Goal: Information Seeking & Learning: Find contact information

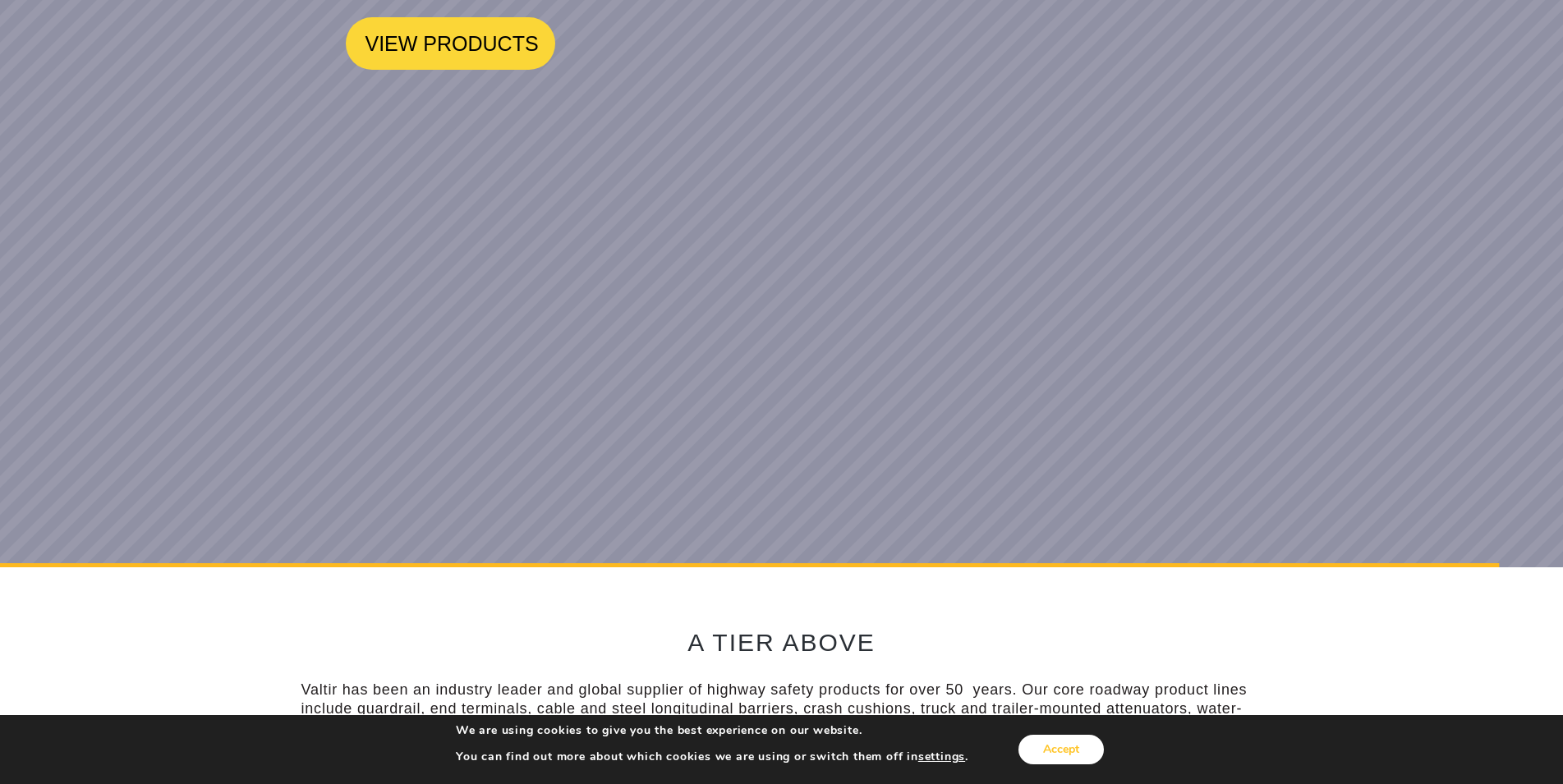
drag, startPoint x: 1074, startPoint y: 760, endPoint x: 1018, endPoint y: 666, distance: 109.4
click at [1072, 751] on button "Accept" at bounding box center [1061, 750] width 85 height 30
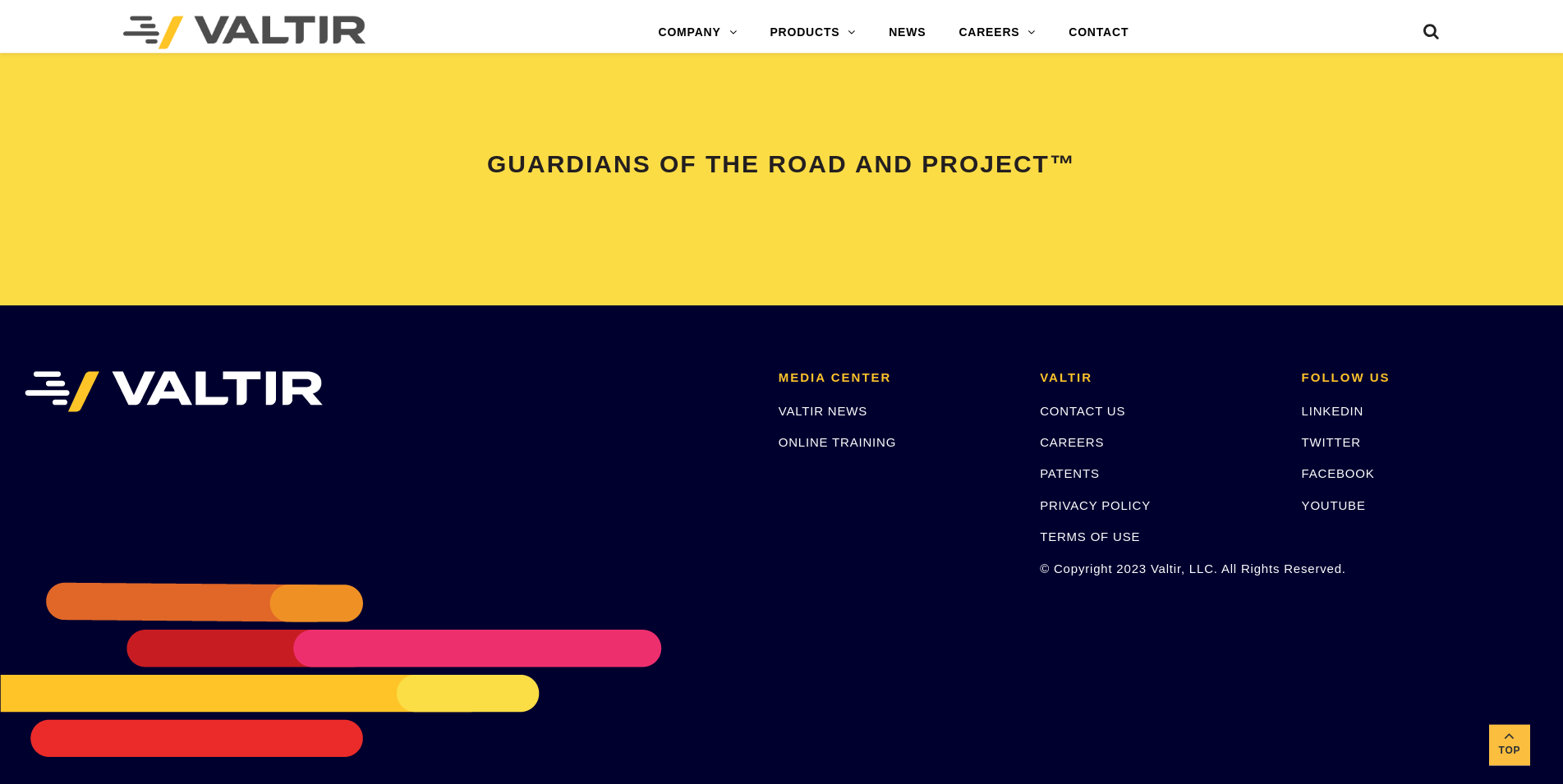
scroll to position [3448, 0]
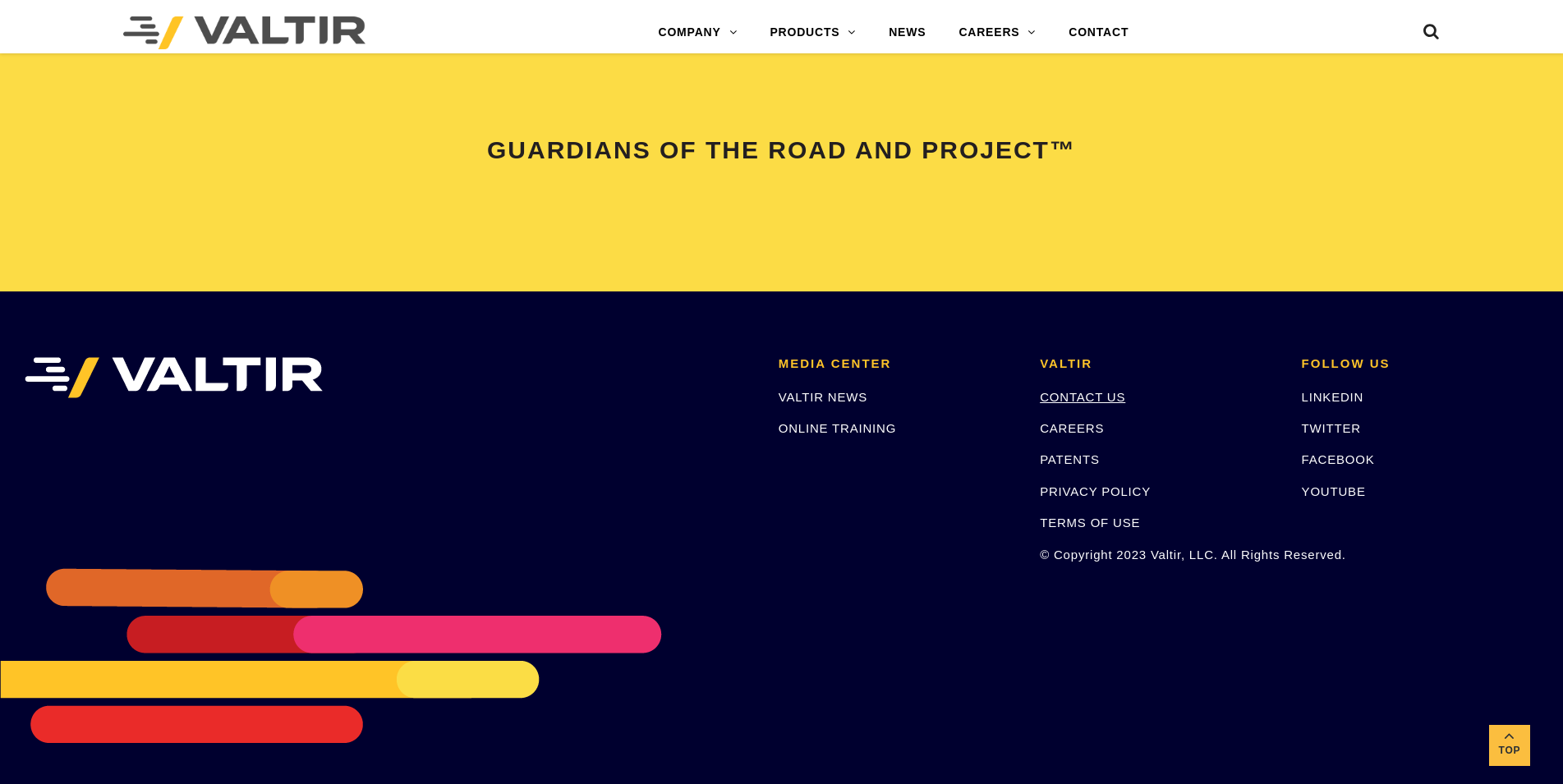
click at [1098, 394] on link "CONTACT US" at bounding box center [1082, 397] width 85 height 14
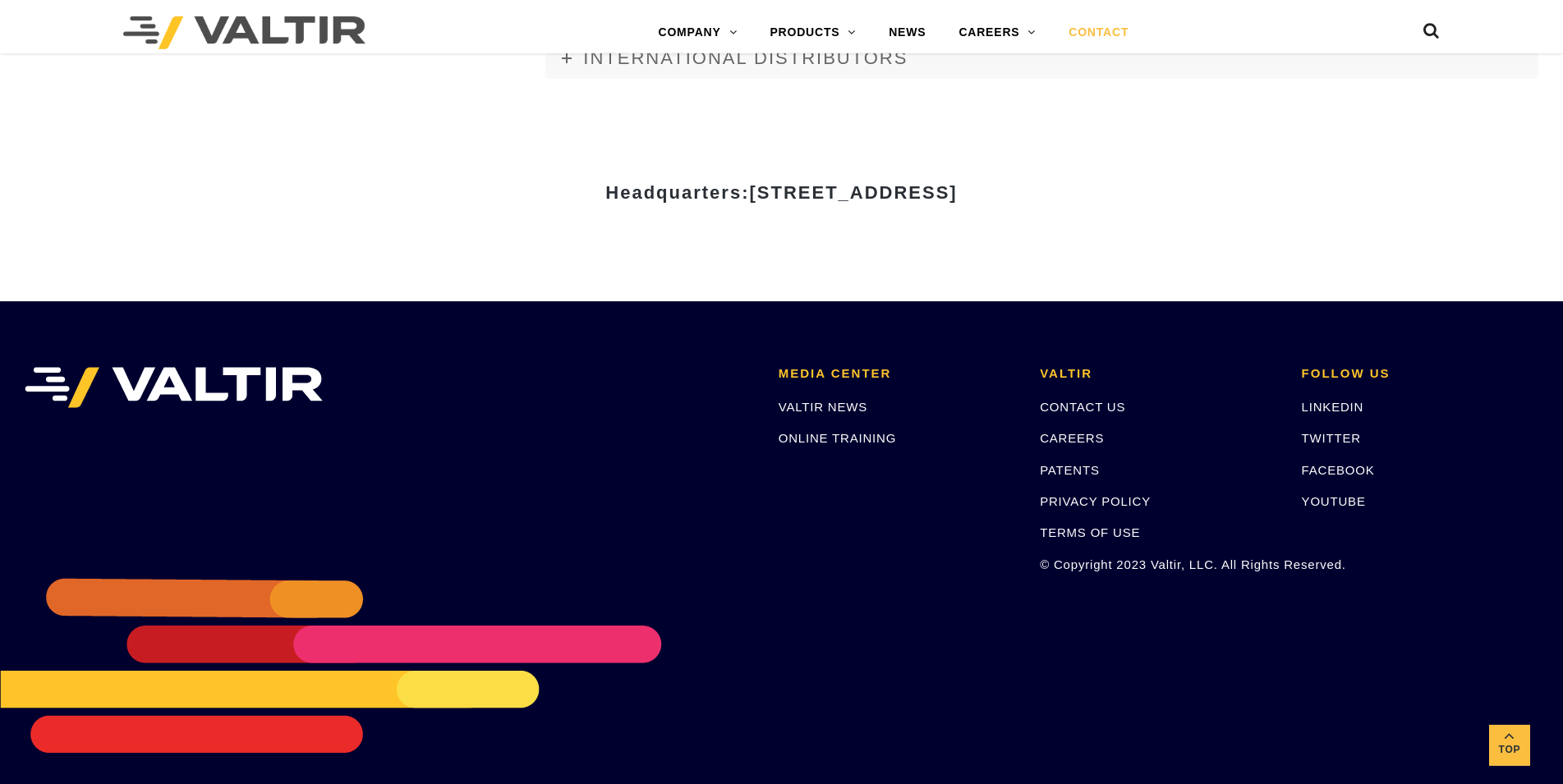
scroll to position [2250, 0]
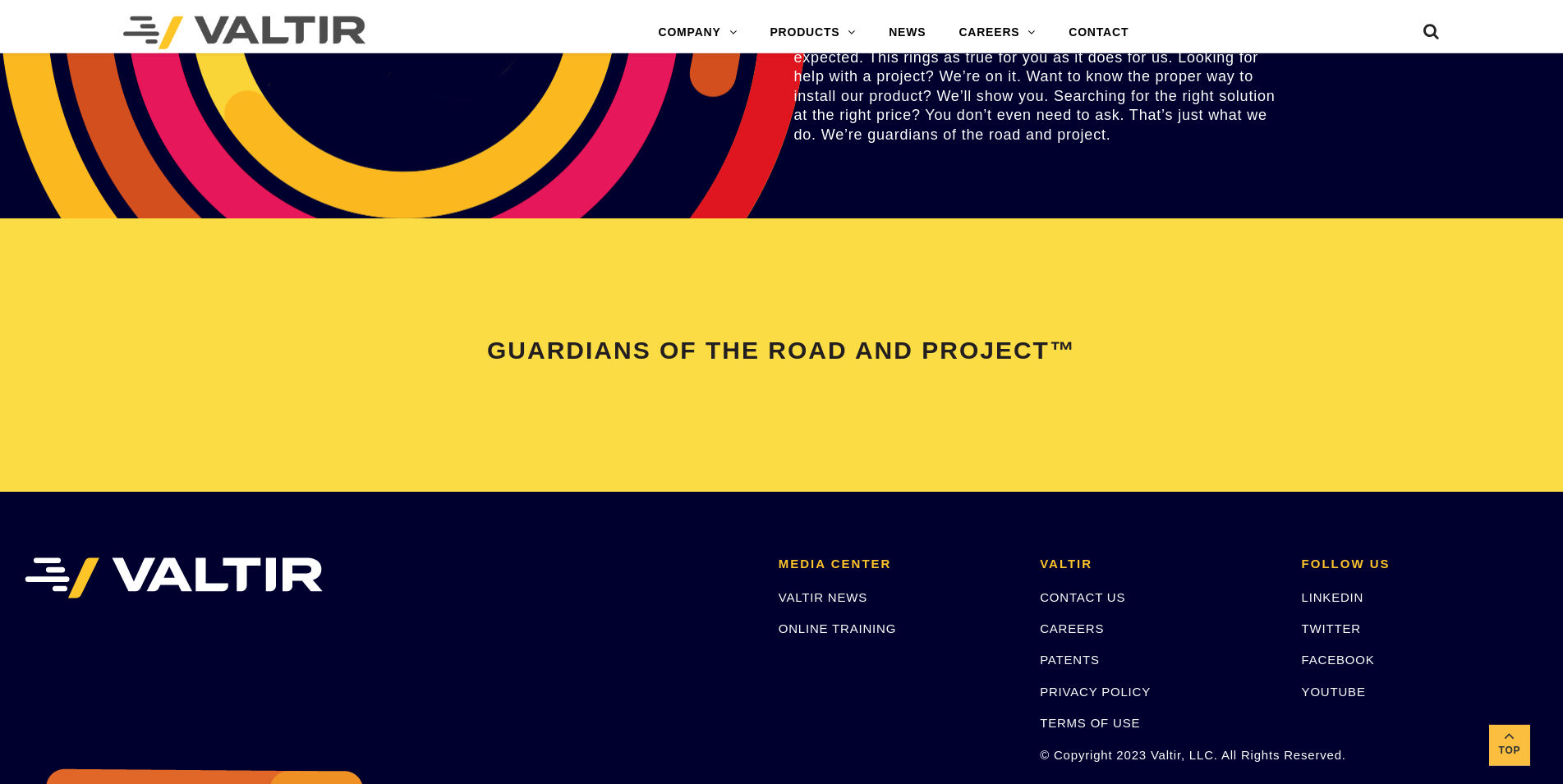
scroll to position [3448, 0]
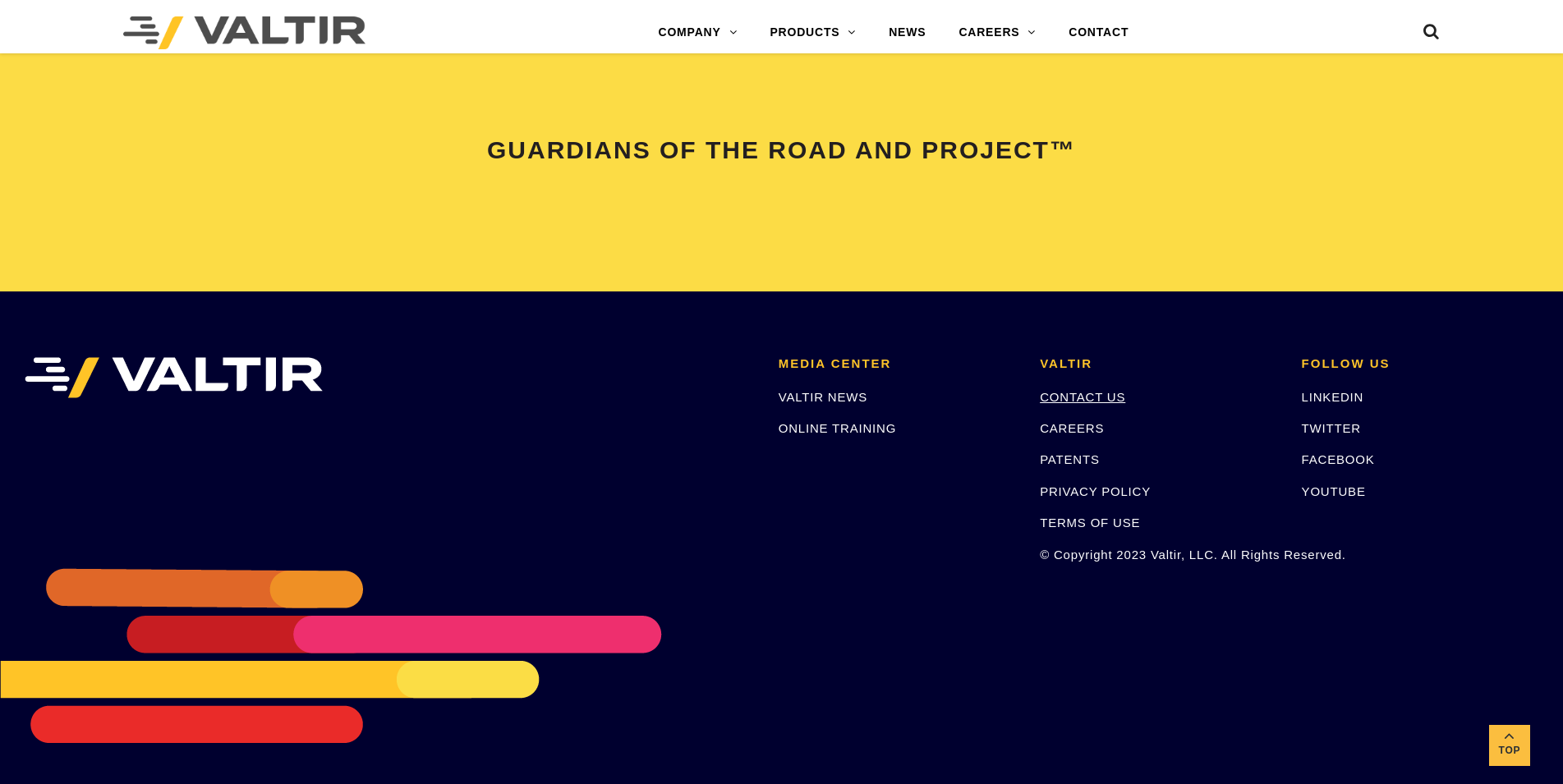
click at [1103, 393] on link "CONTACT US" at bounding box center [1082, 397] width 85 height 14
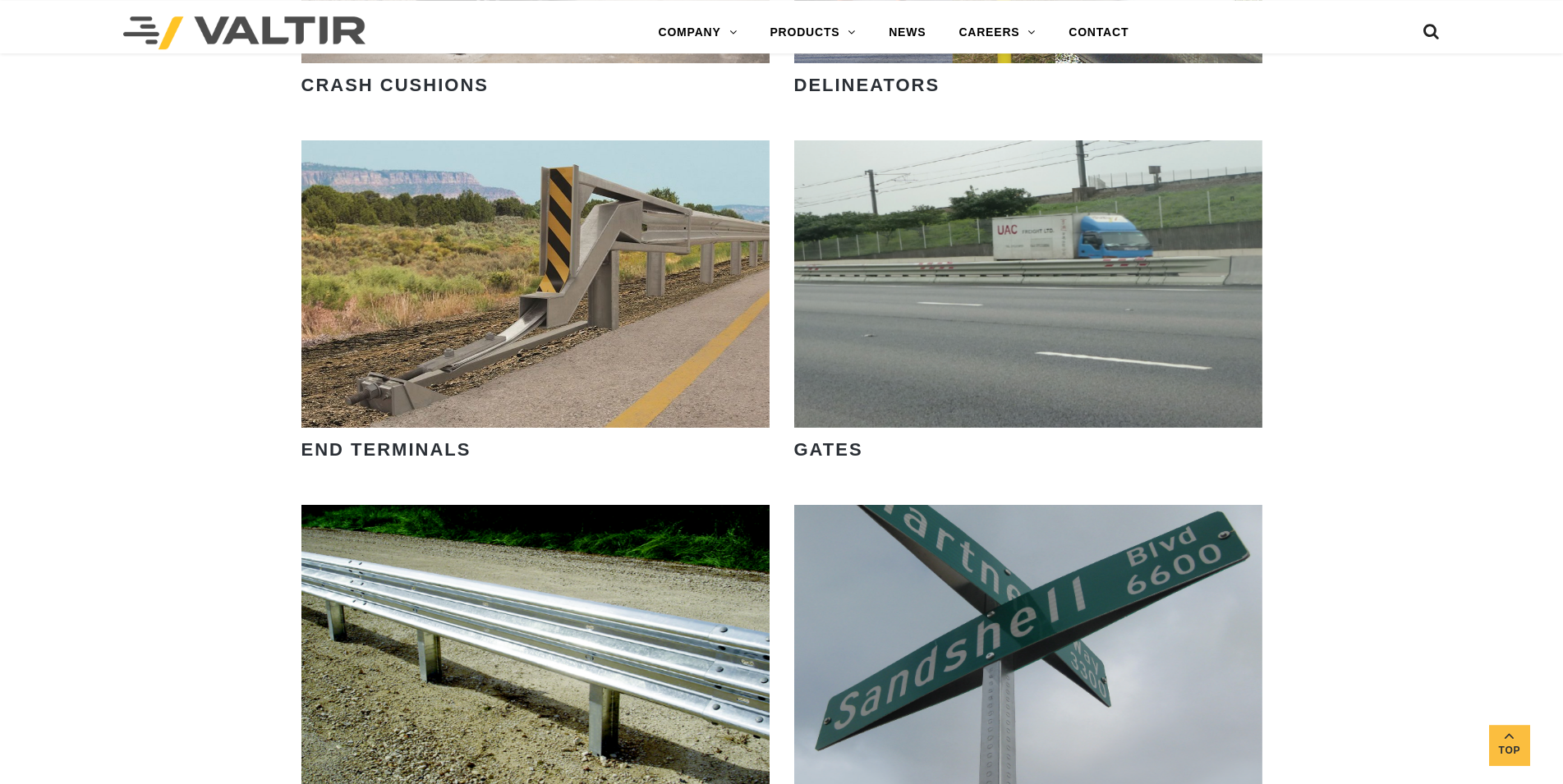
scroll to position [0, 0]
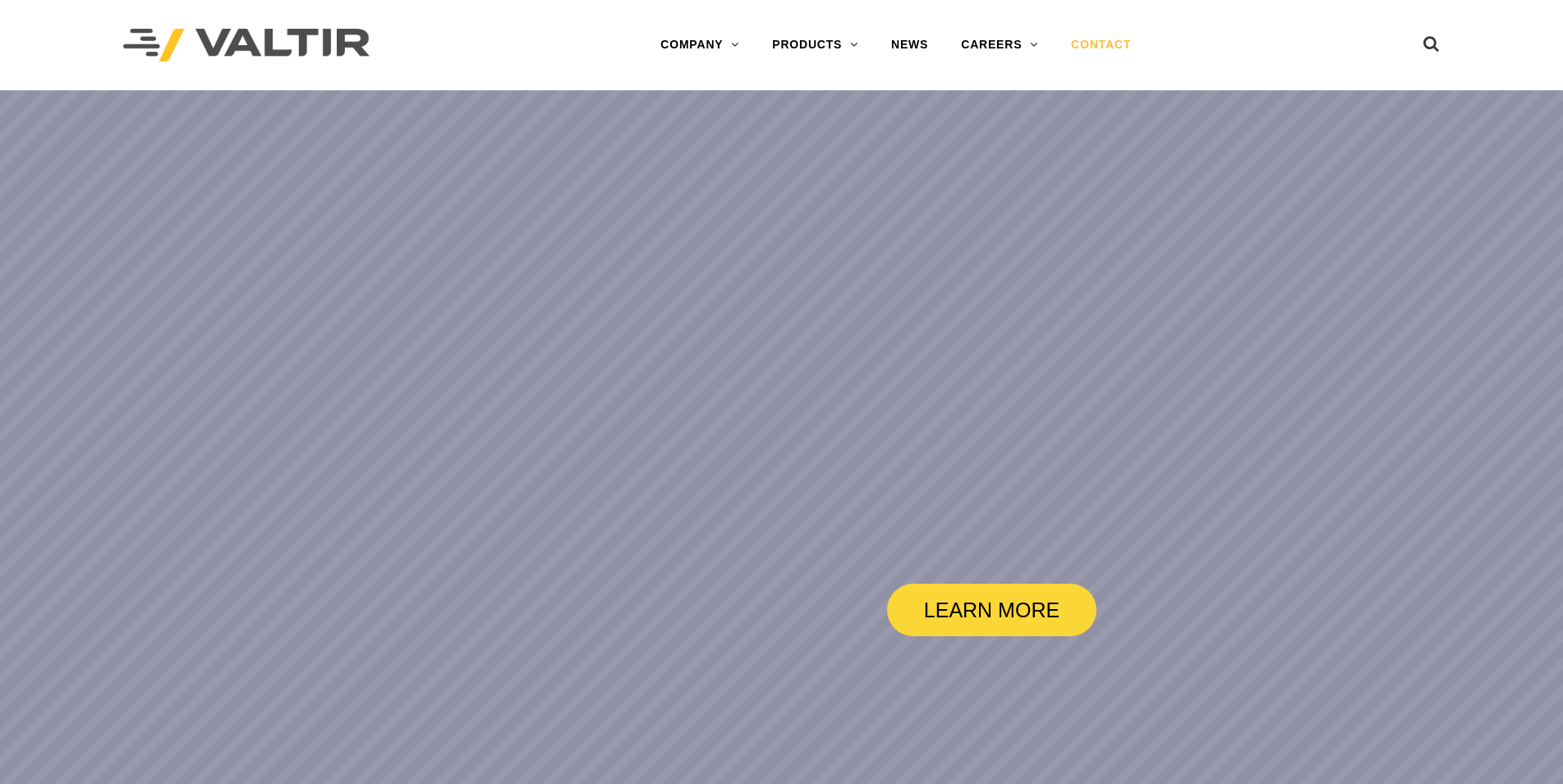
click at [1097, 57] on link "CONTACT" at bounding box center [1100, 45] width 92 height 33
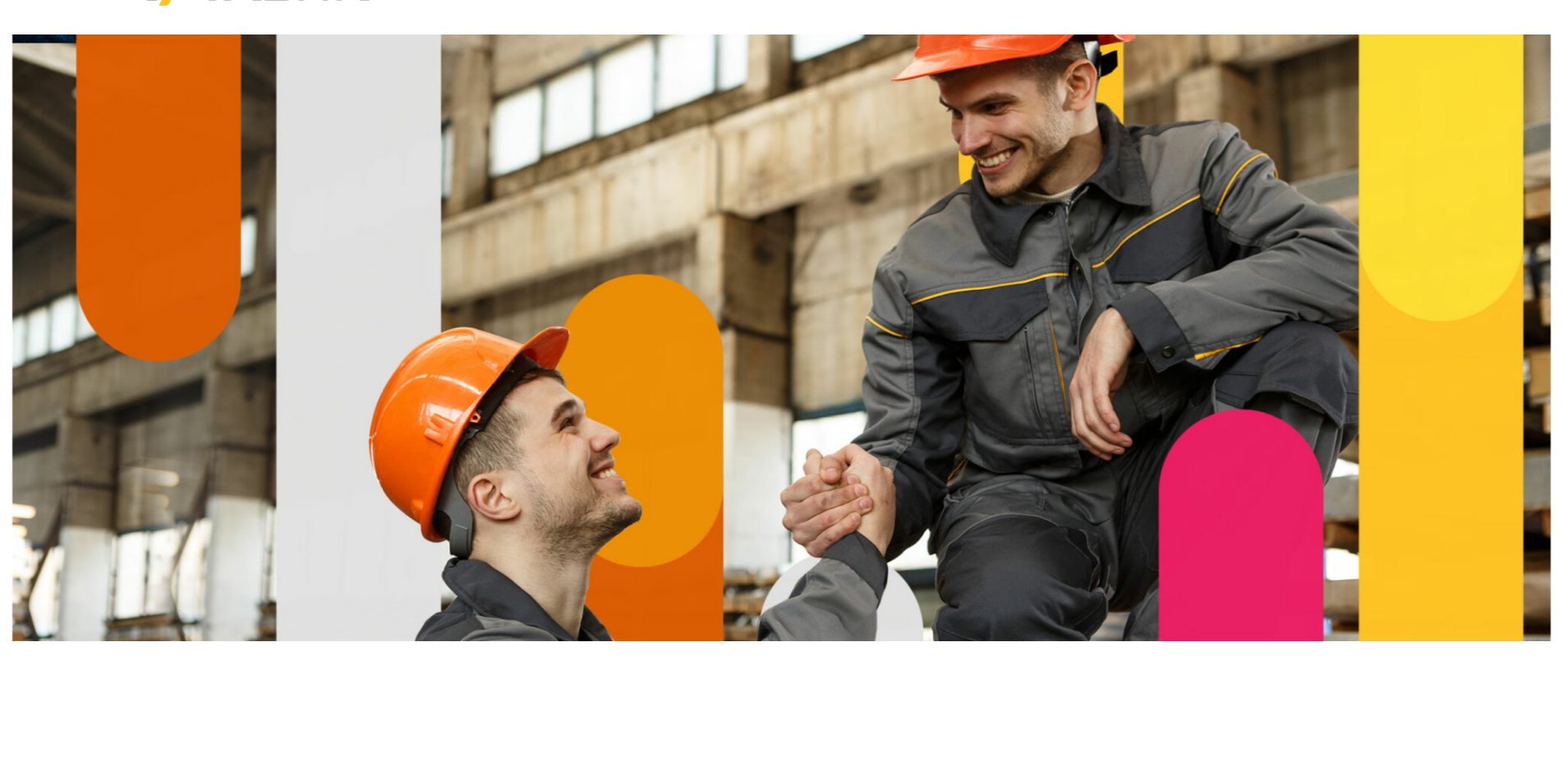
scroll to position [56, 0]
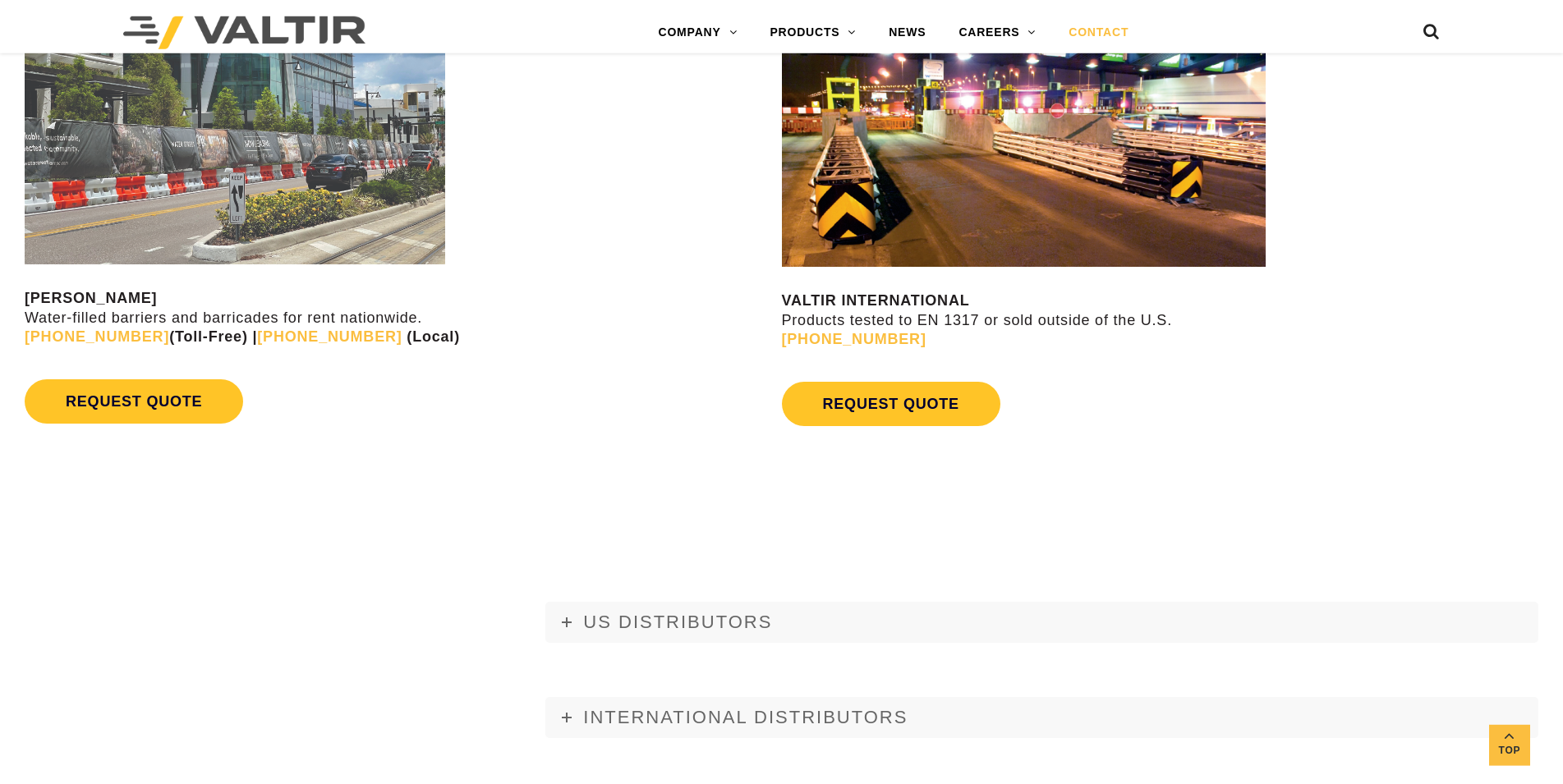
scroll to position [2250, 0]
